Goal: Find specific page/section: Find specific page/section

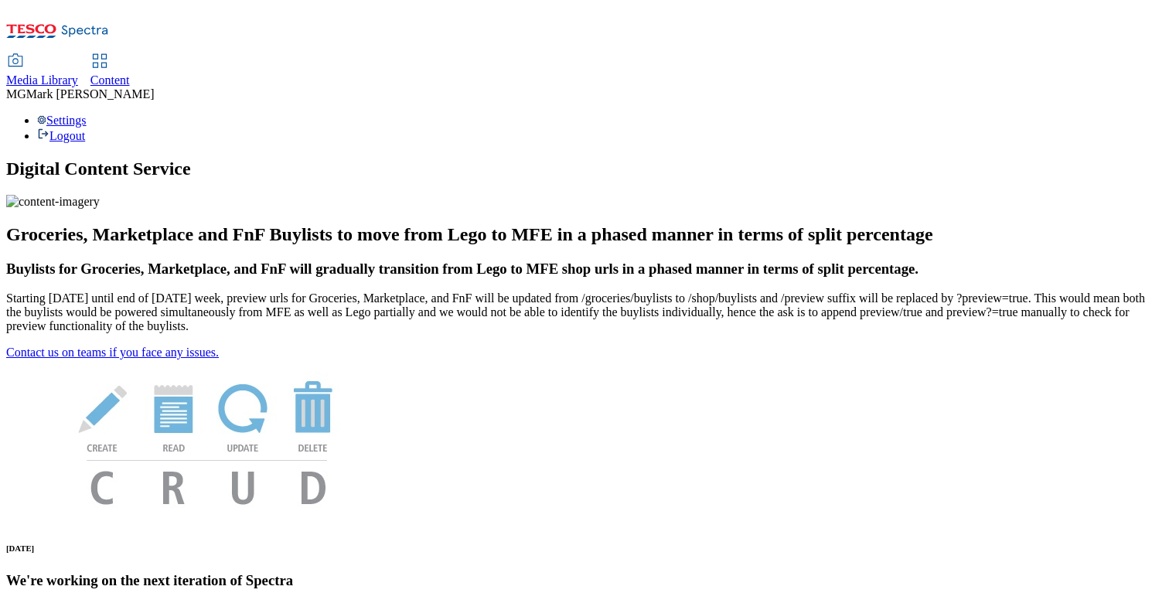
click at [130, 73] on span "Content" at bounding box center [109, 79] width 39 height 13
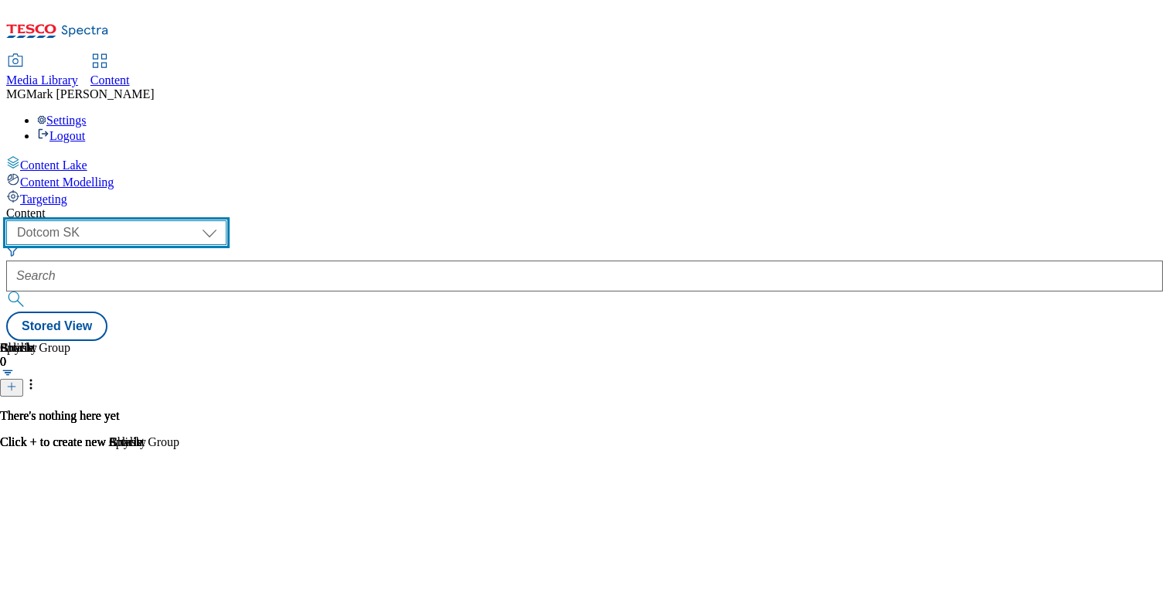
click at [227, 220] on select "Dotcom CZ Dotcom SK ghs-roi ghs-uk Phones UK" at bounding box center [116, 232] width 220 height 25
select select "ghs-uk"
click at [201, 220] on select "Dotcom CZ Dotcom SK ghs-roi ghs-uk Phones UK" at bounding box center [116, 232] width 220 height 25
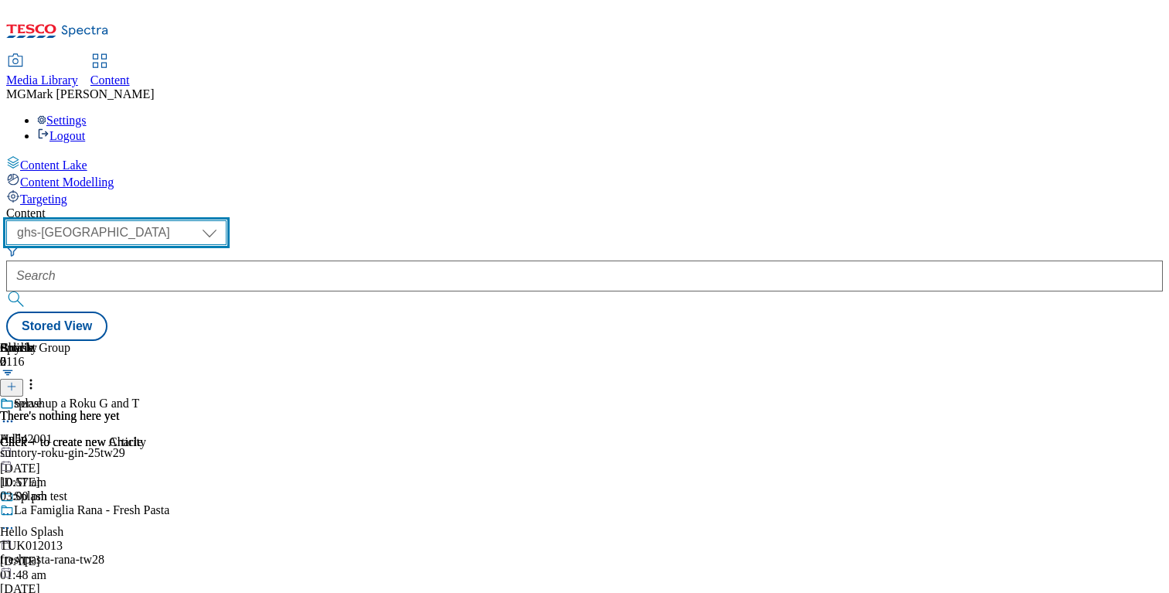
scroll to position [1948, 0]
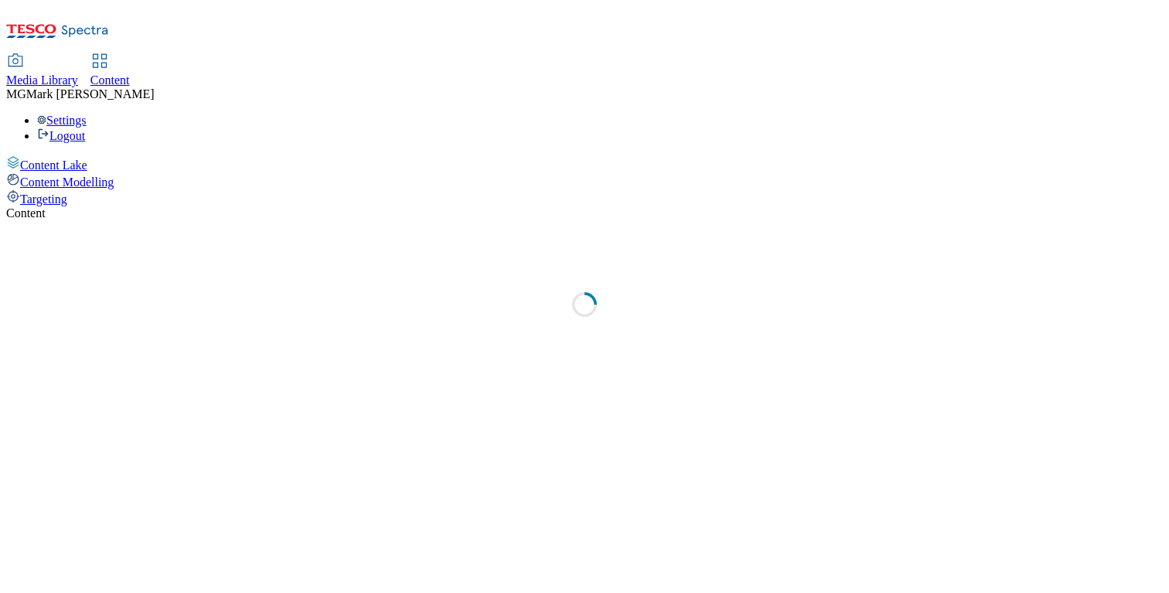
select select "ghs-[GEOGRAPHIC_DATA]"
